Goal: Check status: Check status

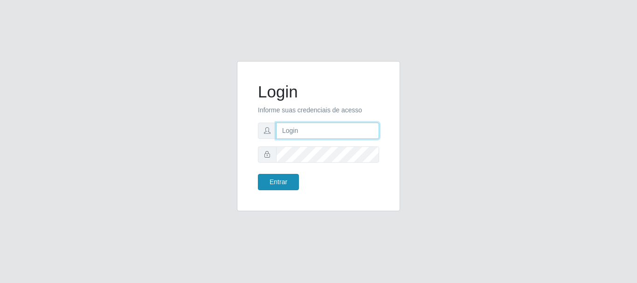
type input "maria@B4"
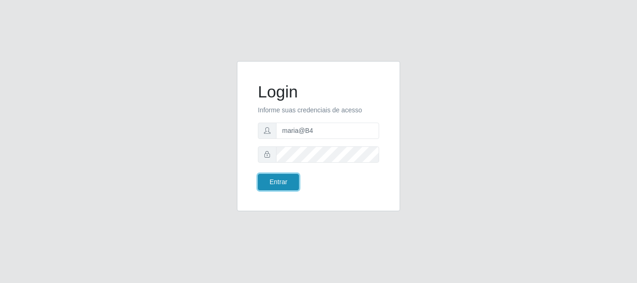
click at [273, 176] on button "Entrar" at bounding box center [278, 182] width 41 height 16
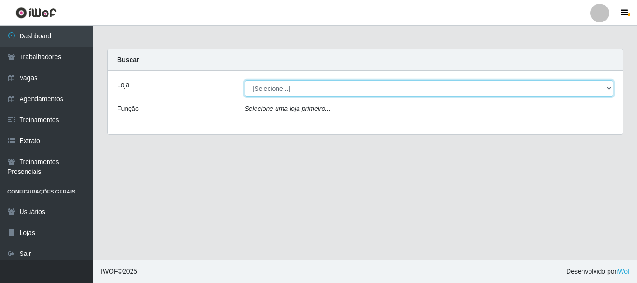
click at [610, 86] on select "[Selecione...] Bemais Supermercados - B4 [GEOGRAPHIC_DATA]" at bounding box center [429, 88] width 369 height 16
select select "404"
click at [245, 80] on select "[Selecione...] Bemais Supermercados - B4 [GEOGRAPHIC_DATA]" at bounding box center [429, 88] width 369 height 16
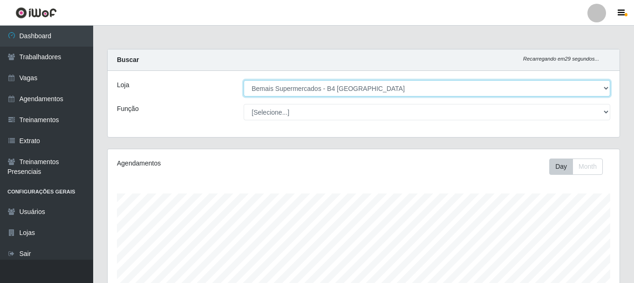
scroll to position [193, 512]
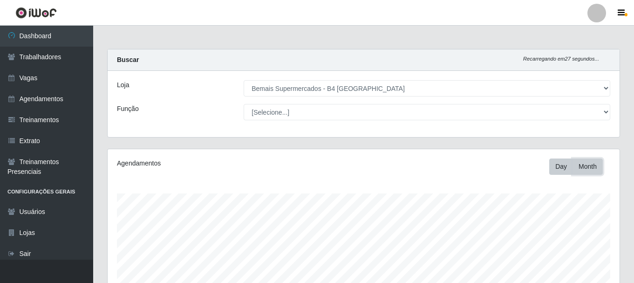
click at [586, 164] on button "Month" at bounding box center [588, 166] width 30 height 16
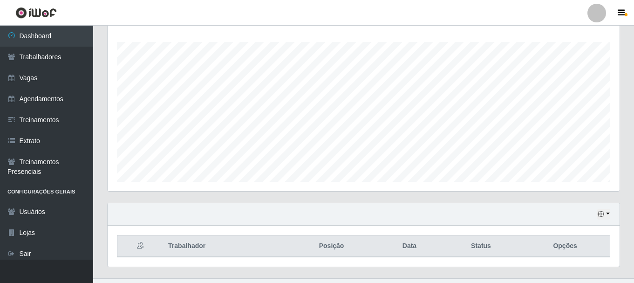
scroll to position [170, 0]
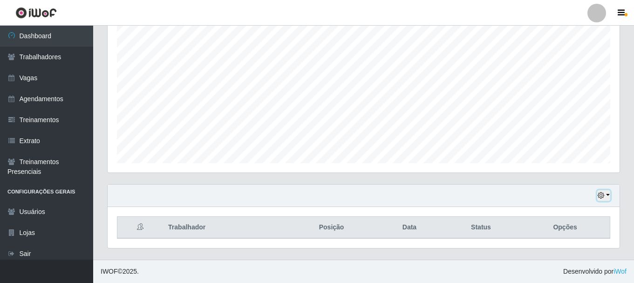
click at [605, 197] on button "button" at bounding box center [603, 195] width 13 height 11
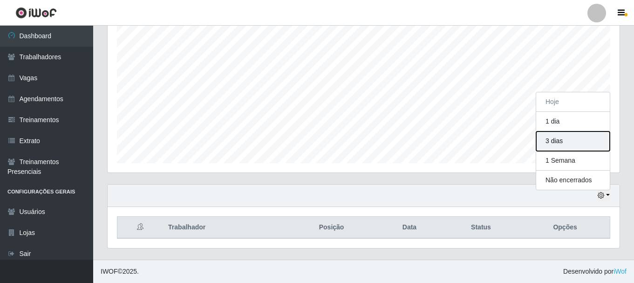
click at [568, 146] on button "3 dias" at bounding box center [573, 141] width 74 height 20
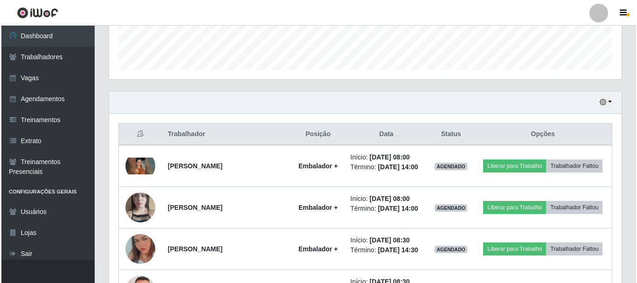
scroll to position [310, 0]
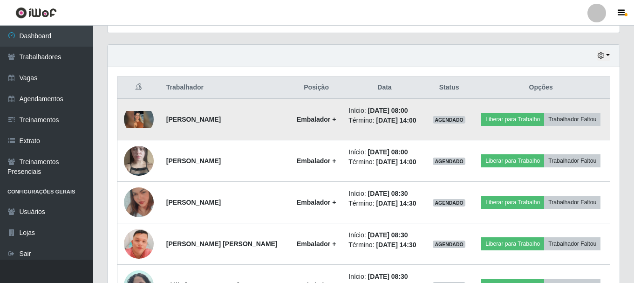
click at [139, 119] on img at bounding box center [139, 119] width 30 height 17
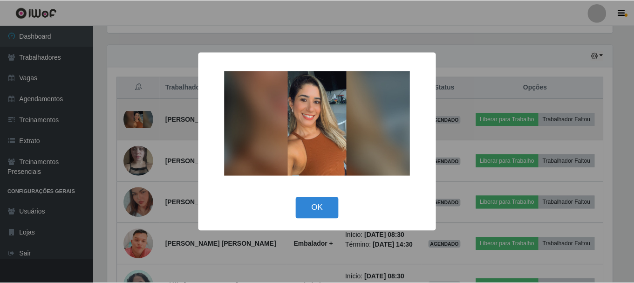
scroll to position [193, 508]
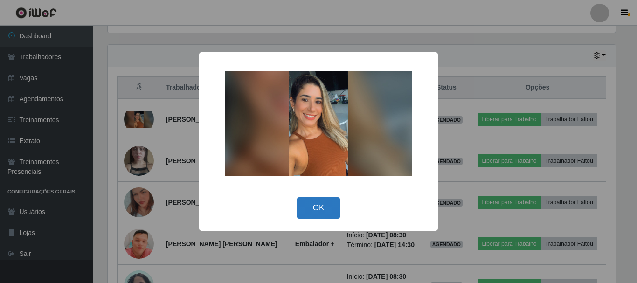
click at [302, 206] on button "OK" at bounding box center [318, 208] width 43 height 22
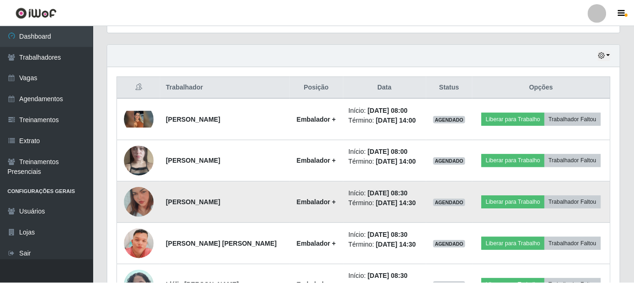
scroll to position [193, 512]
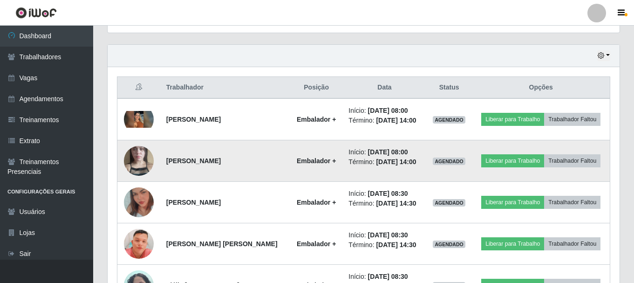
click at [130, 155] on img at bounding box center [139, 160] width 30 height 53
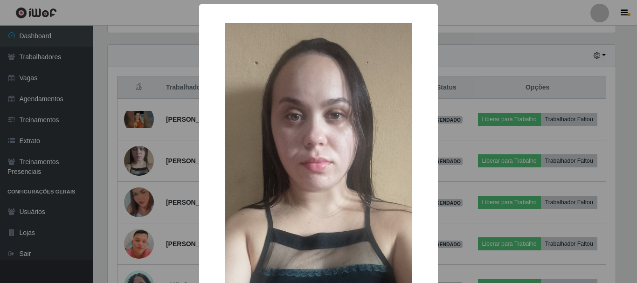
click at [166, 178] on div "× OK Cancel" at bounding box center [318, 141] width 637 height 283
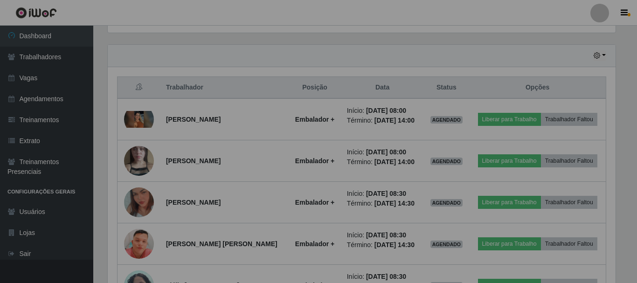
scroll to position [193, 512]
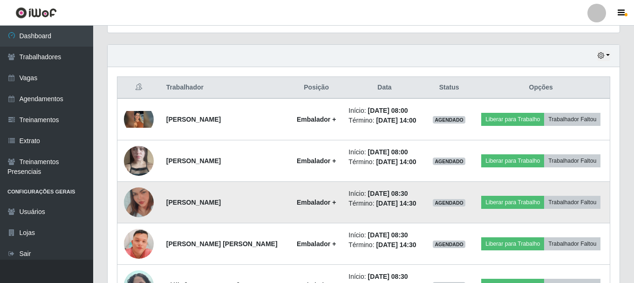
click at [144, 199] on img at bounding box center [139, 202] width 30 height 53
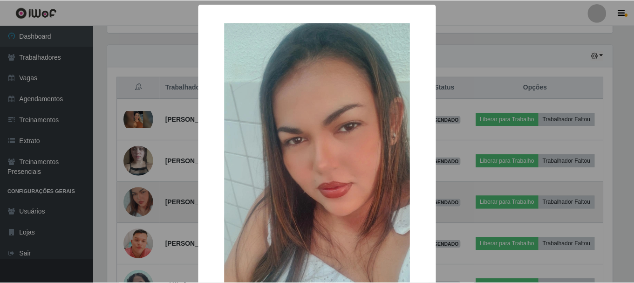
scroll to position [193, 508]
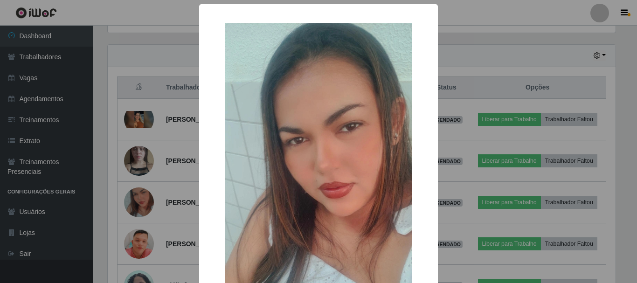
click at [177, 178] on div "× OK Cancel" at bounding box center [318, 141] width 637 height 283
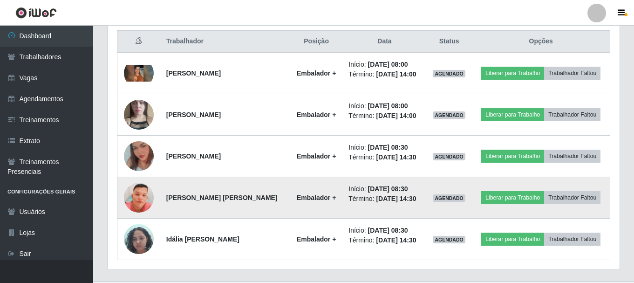
scroll to position [357, 0]
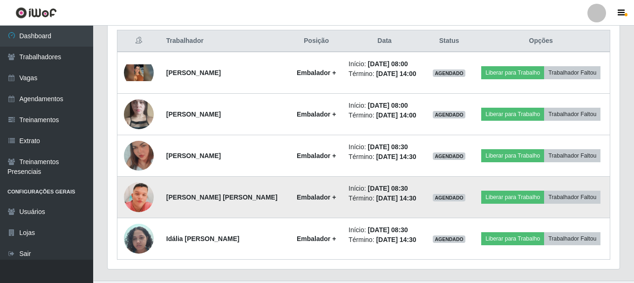
click at [132, 196] on img at bounding box center [139, 197] width 30 height 68
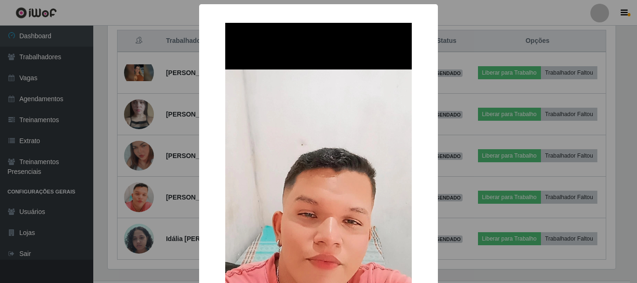
click at [185, 183] on div "× OK Cancel" at bounding box center [318, 141] width 637 height 283
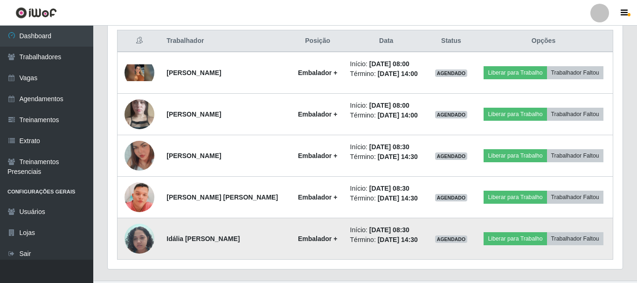
scroll to position [193, 512]
click at [139, 246] on img at bounding box center [139, 239] width 30 height 40
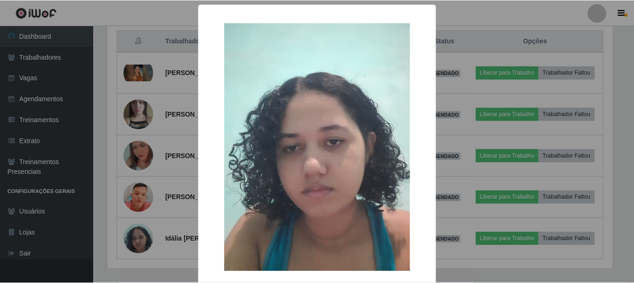
scroll to position [193, 508]
click at [455, 168] on div "× OK Cancel" at bounding box center [318, 141] width 637 height 283
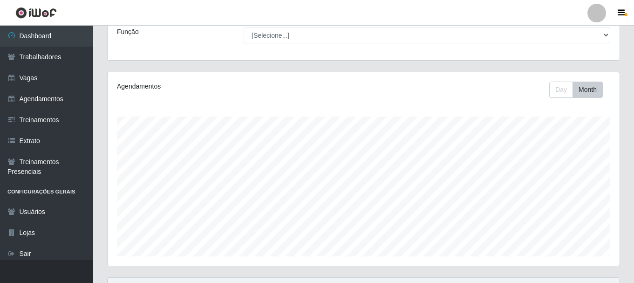
scroll to position [0, 0]
